Goal: Check status: Check status

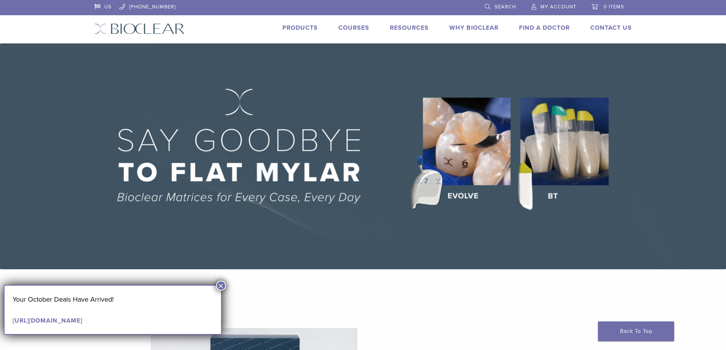
click at [550, 6] on span "My Account" at bounding box center [558, 7] width 36 height 6
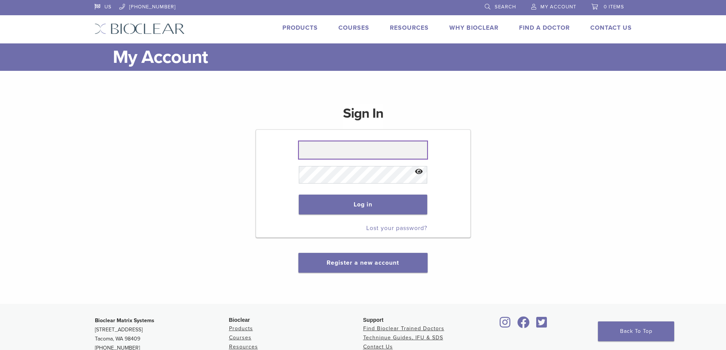
click at [363, 146] on input "text" at bounding box center [363, 150] width 128 height 18
type input "**********"
click at [420, 172] on button "Show password" at bounding box center [419, 171] width 16 height 19
click at [326, 203] on button "Log in" at bounding box center [363, 205] width 128 height 20
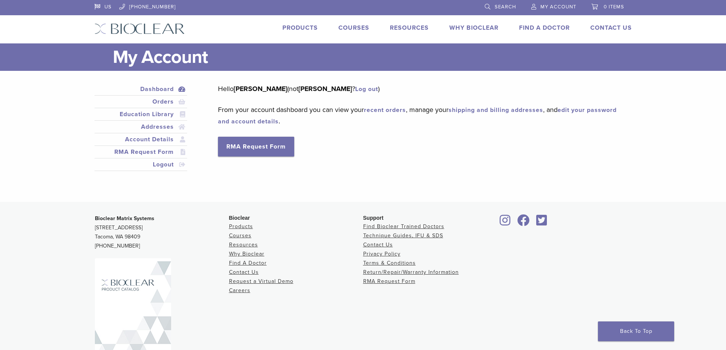
click at [296, 26] on link "Products" at bounding box center [299, 28] width 35 height 8
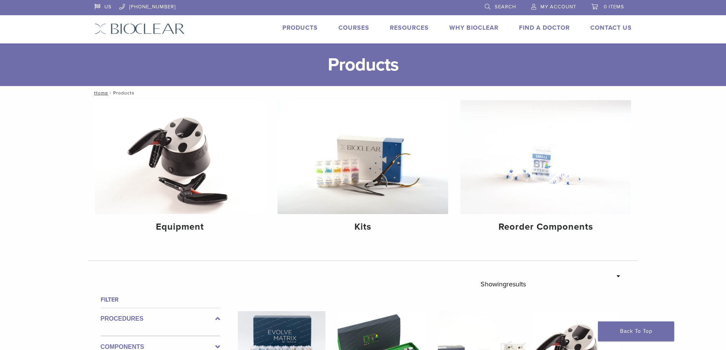
click at [488, 6] on link "Search" at bounding box center [500, 5] width 31 height 11
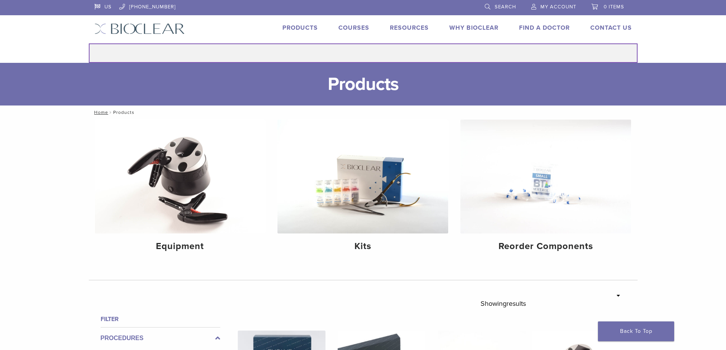
click at [405, 52] on input "Search for:" at bounding box center [363, 52] width 549 height 19
type input "****"
click at [88, 43] on button "Search" at bounding box center [88, 43] width 0 height 0
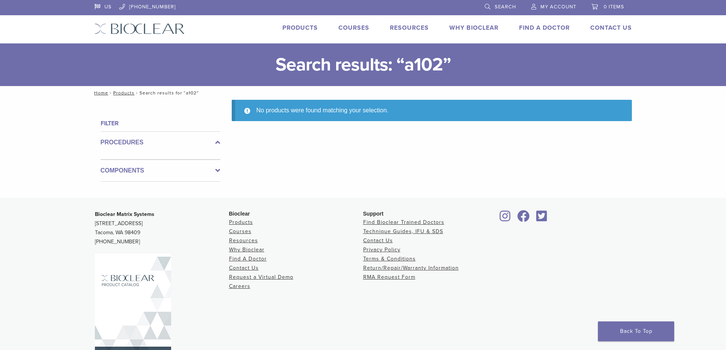
click at [306, 30] on link "Products" at bounding box center [299, 28] width 35 height 8
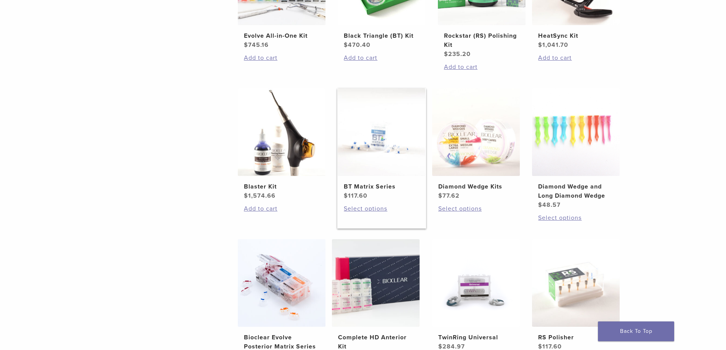
scroll to position [373, 0]
click at [378, 184] on h2 "BT Matrix Series" at bounding box center [381, 187] width 75 height 9
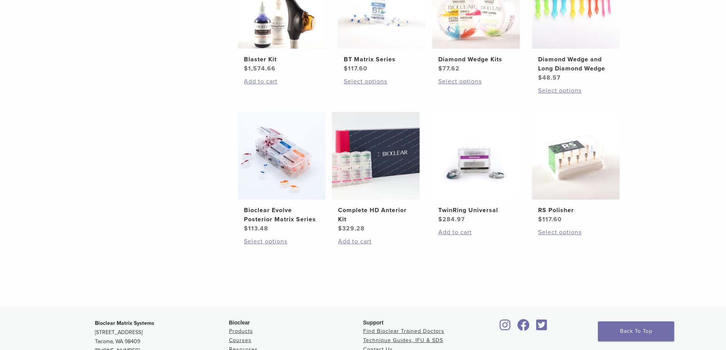
scroll to position [564, 0]
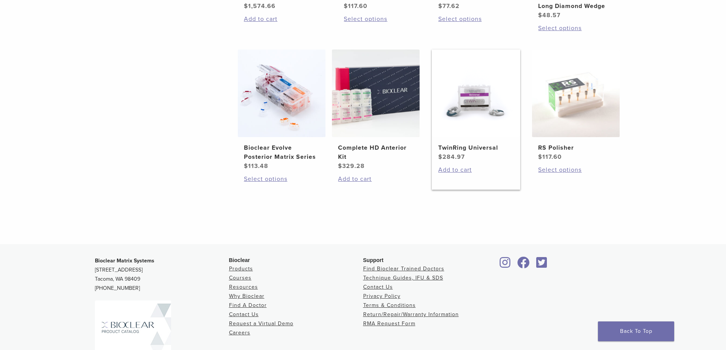
click at [472, 147] on h2 "TwinRing Universal" at bounding box center [475, 147] width 75 height 9
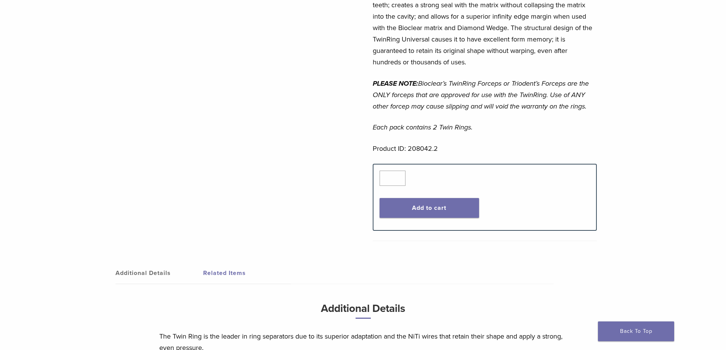
scroll to position [381, 0]
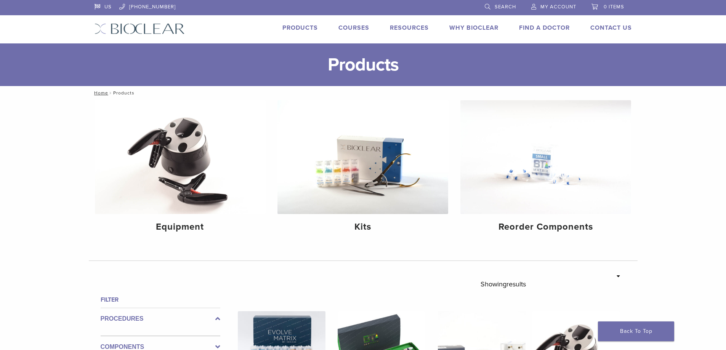
scroll to position [564, 0]
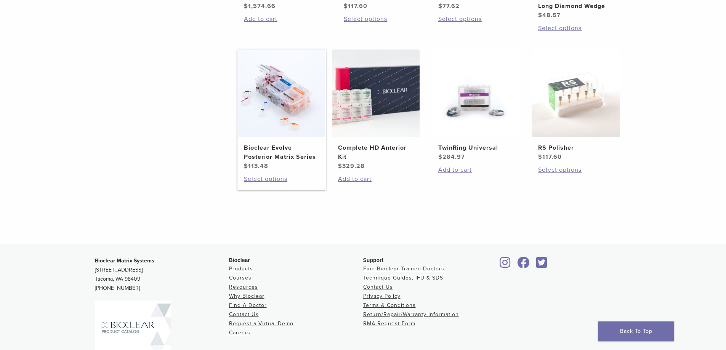
click at [283, 147] on h2 "Bioclear Evolve Posterior Matrix Series" at bounding box center [281, 152] width 75 height 18
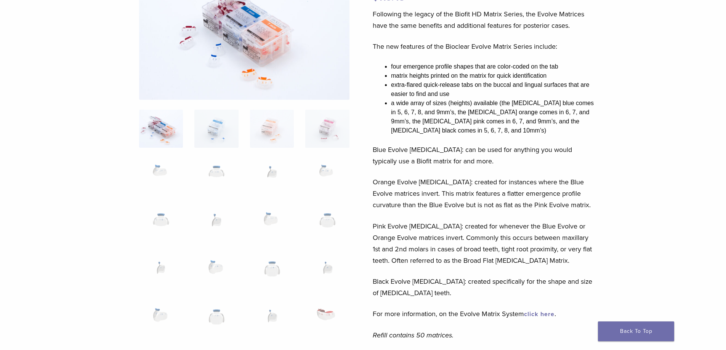
scroll to position [114, 0]
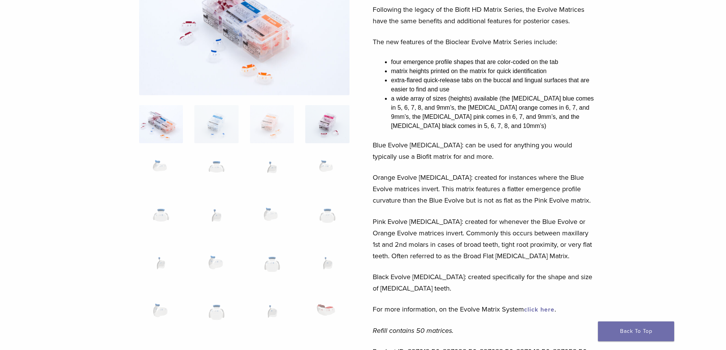
click at [321, 120] on img at bounding box center [327, 124] width 44 height 38
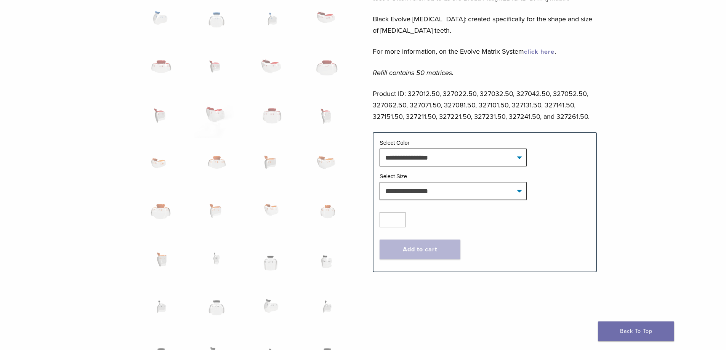
scroll to position [381, 0]
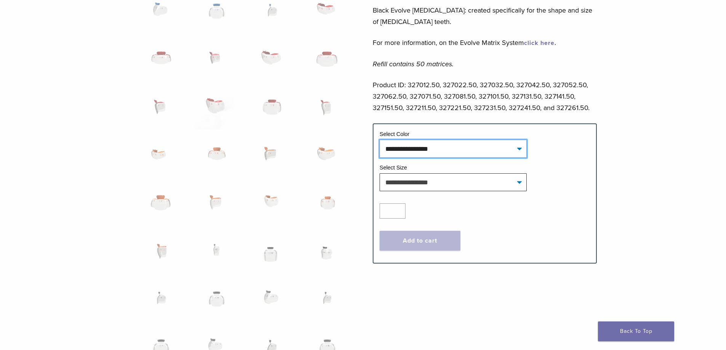
click at [460, 146] on select "**********" at bounding box center [452, 149] width 147 height 18
click at [461, 146] on select "**********" at bounding box center [452, 149] width 147 height 18
click at [466, 147] on select "**********" at bounding box center [452, 149] width 147 height 18
select select "****"
click at [379, 140] on select "**********" at bounding box center [452, 149] width 147 height 18
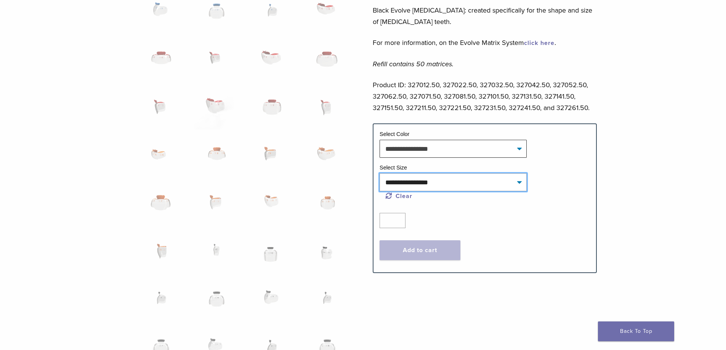
click at [464, 183] on select "**********" at bounding box center [452, 182] width 147 height 18
click at [424, 97] on p "Product ID: 327012.50, 327022.50, 327032.50, 327042.50, 327052.50, 327062.50, 3…" at bounding box center [485, 96] width 224 height 34
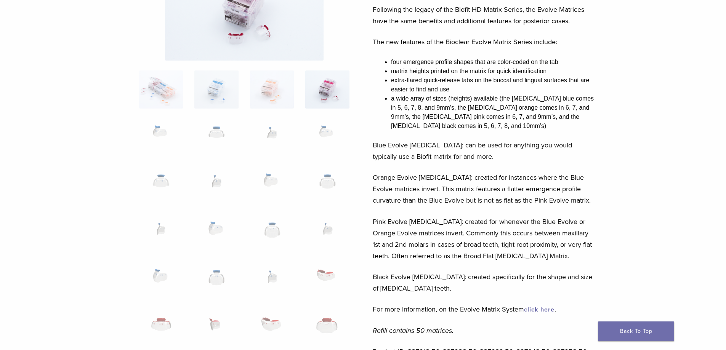
scroll to position [0, 0]
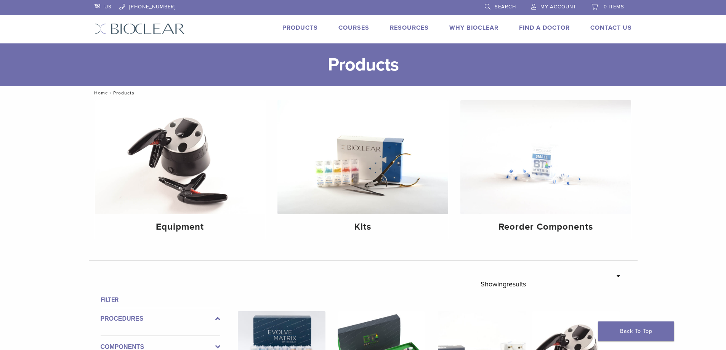
scroll to position [564, 0]
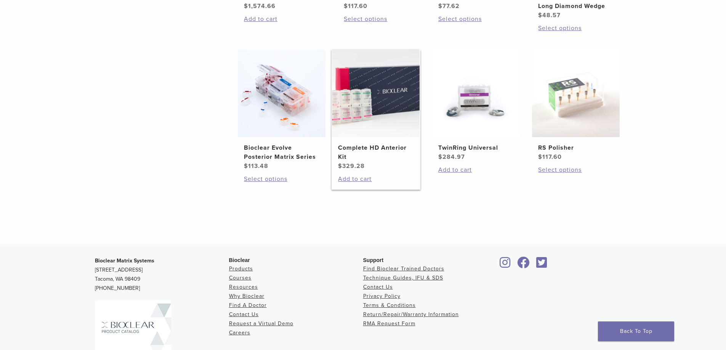
click at [385, 146] on h2 "Complete HD Anterior Kit" at bounding box center [375, 152] width 75 height 18
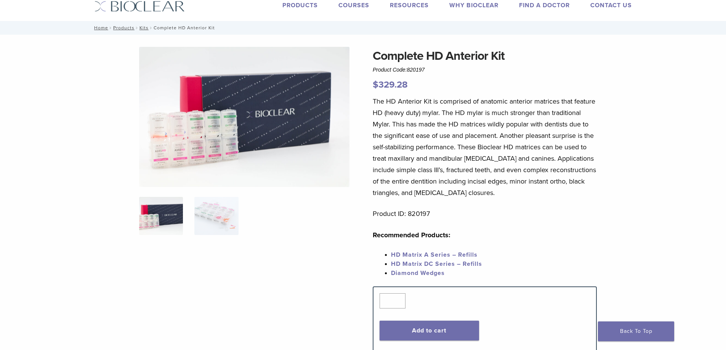
scroll to position [38, 0]
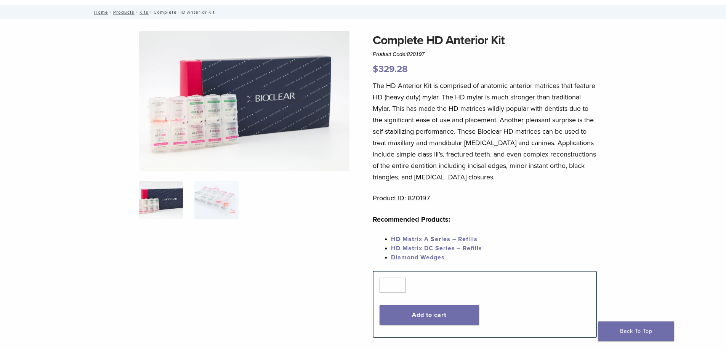
click at [467, 238] on link "HD Matrix A Series – Refills" at bounding box center [434, 239] width 86 height 8
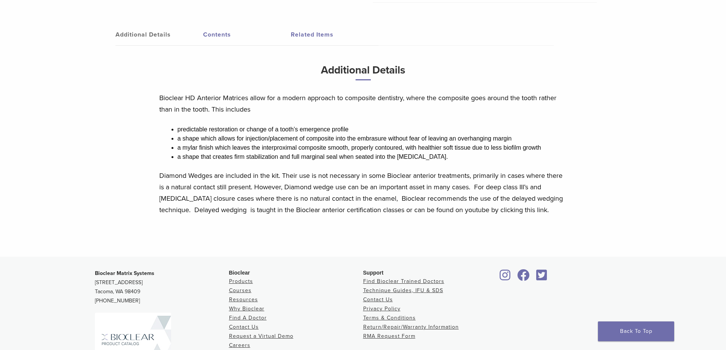
scroll to position [205, 0]
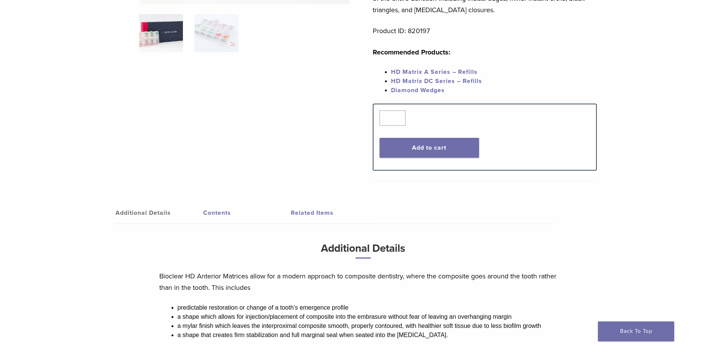
click at [315, 211] on link "Related Items" at bounding box center [335, 212] width 88 height 21
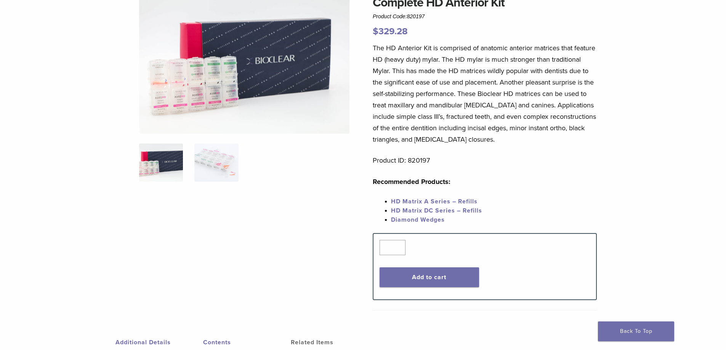
scroll to position [0, 0]
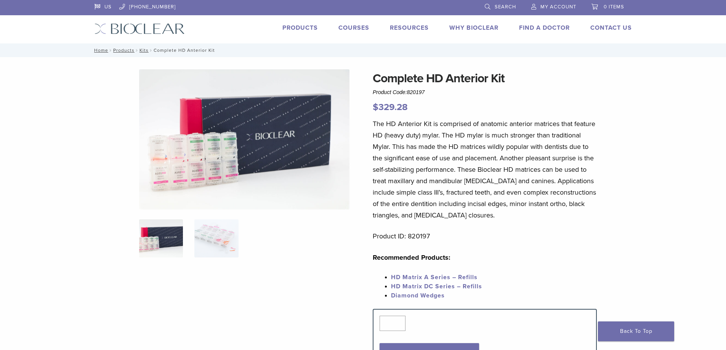
click at [563, 6] on span "My Account" at bounding box center [558, 7] width 36 height 6
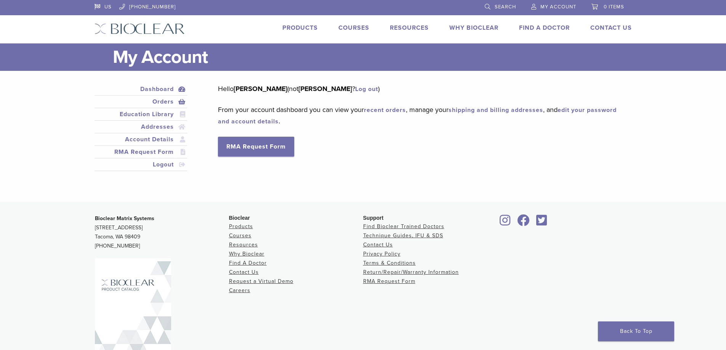
click at [163, 101] on link "Orders" at bounding box center [141, 101] width 90 height 9
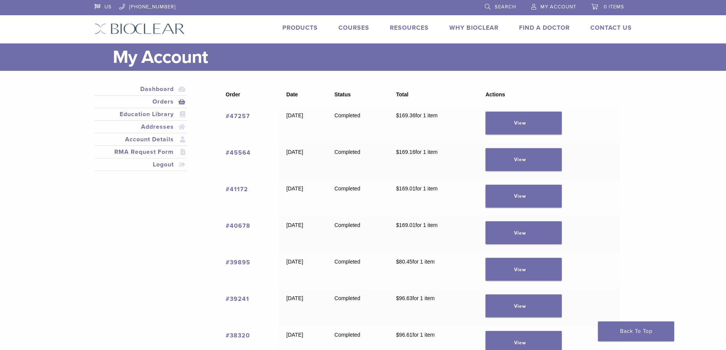
click at [237, 114] on link "#47257" at bounding box center [238, 116] width 24 height 8
click at [242, 154] on link "#45564" at bounding box center [238, 153] width 25 height 8
click at [242, 188] on link "#41172" at bounding box center [237, 190] width 22 height 8
click at [544, 234] on link "View" at bounding box center [523, 232] width 76 height 23
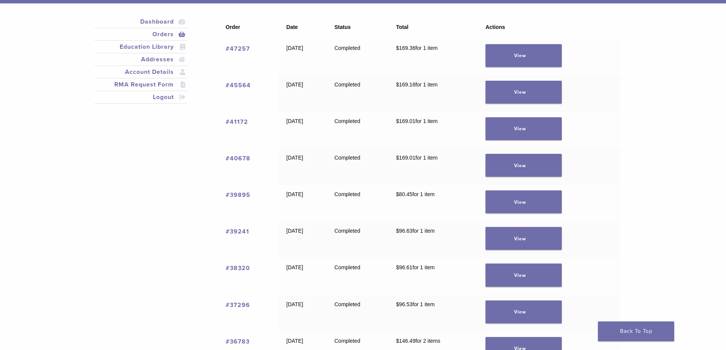
scroll to position [76, 0]
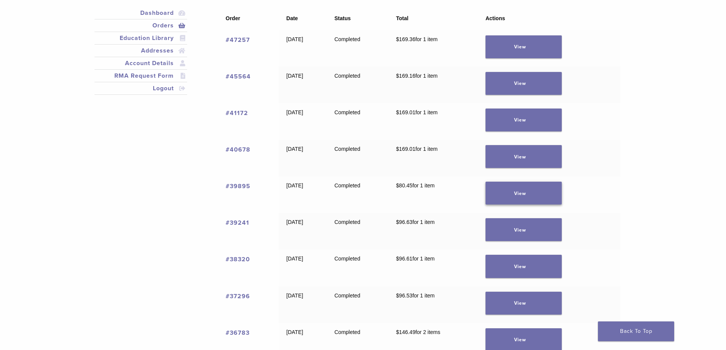
click at [557, 196] on link "View" at bounding box center [523, 193] width 76 height 23
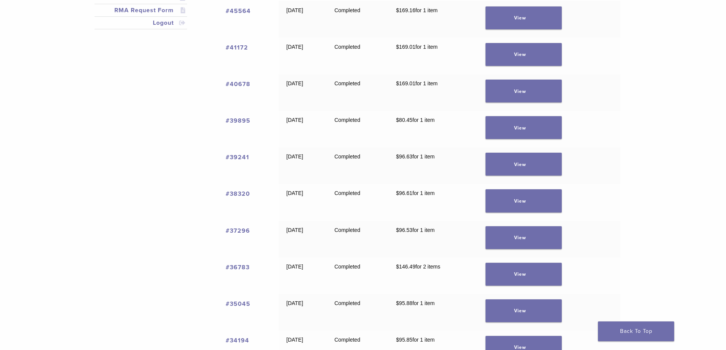
scroll to position [229, 0]
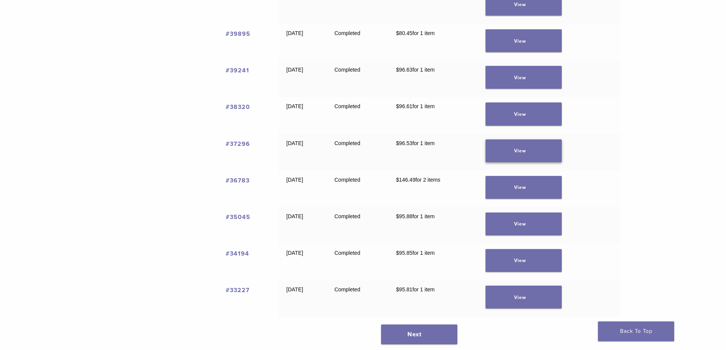
click at [514, 149] on link "View" at bounding box center [523, 150] width 76 height 23
